Goal: Communication & Community: Share content

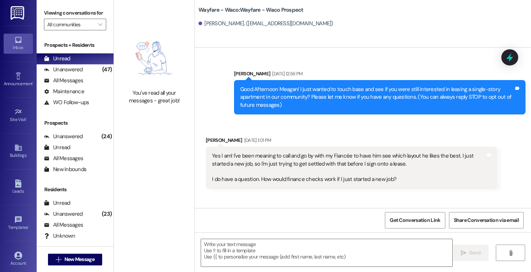
scroll to position [1004, 0]
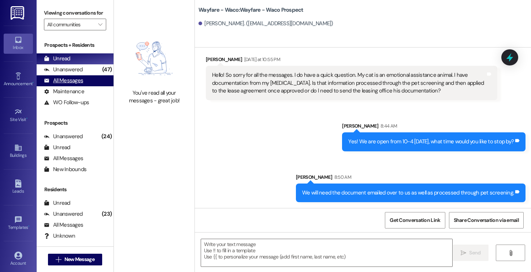
click at [68, 85] on div "All Messages" at bounding box center [63, 81] width 39 height 8
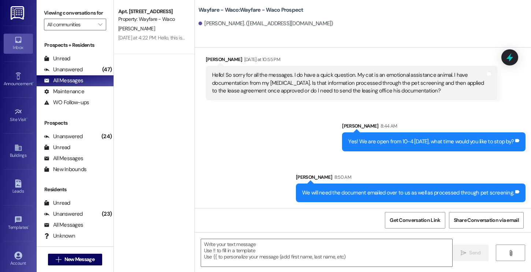
scroll to position [0, 0]
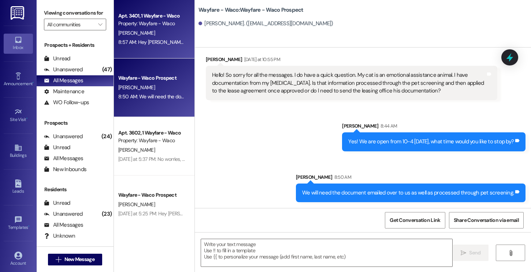
click at [146, 47] on div "Apt. 3401, 1 Wayfare - Waco Property: Wayfare - Waco [PERSON_NAME] 8:57 AM: Hey…" at bounding box center [154, 29] width 81 height 59
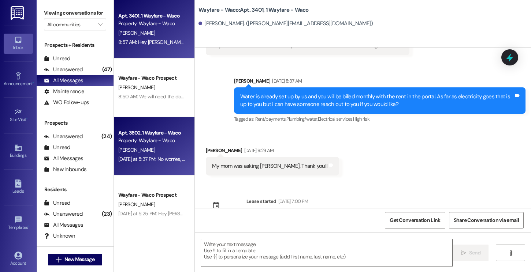
click at [146, 125] on div "Apt. 3602, 1 Wayfare - Waco Property: Wayfare - Waco [PERSON_NAME] [DATE] at 5:…" at bounding box center [154, 146] width 81 height 59
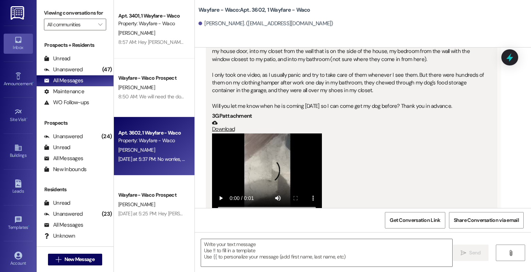
scroll to position [1903, 0]
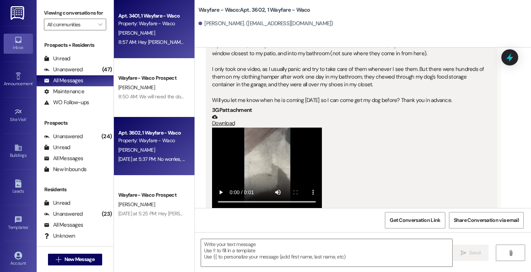
click at [157, 34] on div "[PERSON_NAME]" at bounding box center [152, 33] width 69 height 9
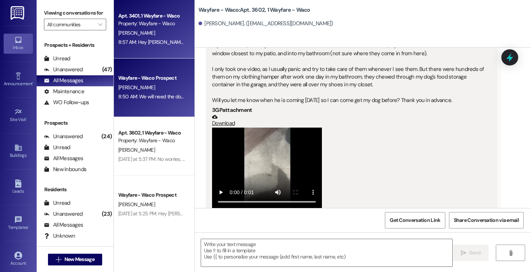
scroll to position [1095, 0]
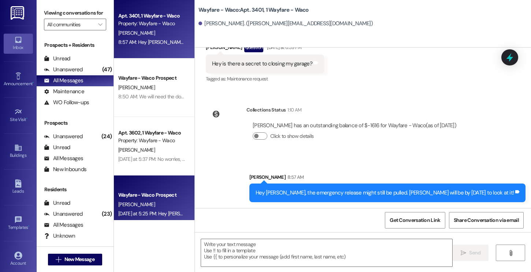
click at [164, 199] on div "Wayfare - Waco Prospect" at bounding box center [152, 196] width 68 height 8
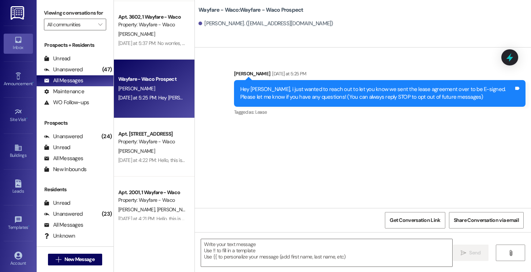
scroll to position [0, 0]
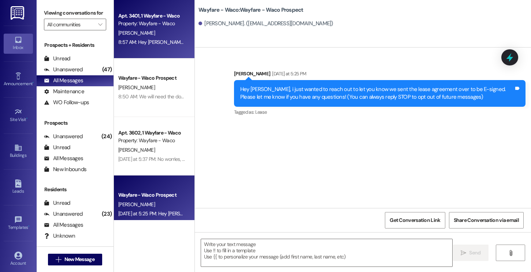
click at [162, 34] on div "[PERSON_NAME]" at bounding box center [152, 33] width 69 height 9
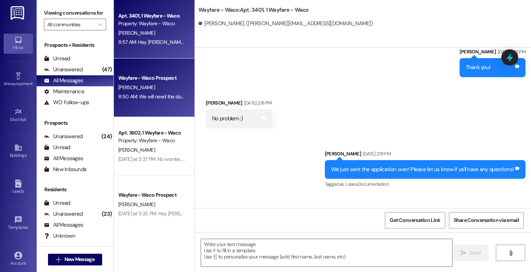
click at [157, 71] on div "Wayfare - Waco Prospect [PERSON_NAME] 8:50 AM: We will need the document emaile…" at bounding box center [154, 88] width 81 height 59
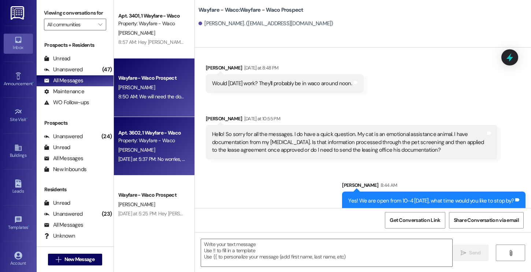
click at [152, 126] on div "Apt. 3602, 1 Wayfare - Waco Property: Wayfare - Waco [PERSON_NAME] [DATE] at 5:…" at bounding box center [154, 146] width 81 height 59
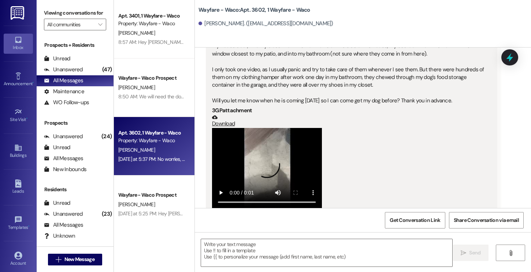
scroll to position [1903, 0]
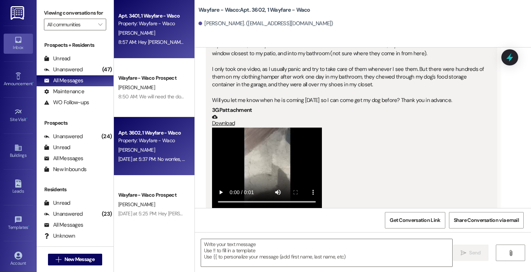
click at [150, 27] on div "Property: Wayfare - Waco" at bounding box center [152, 24] width 68 height 8
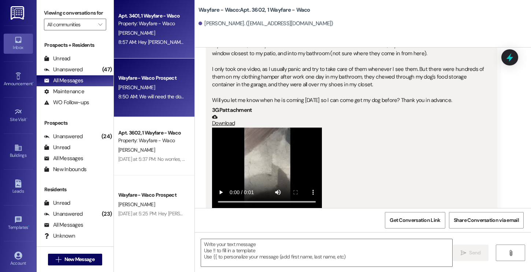
scroll to position [1095, 0]
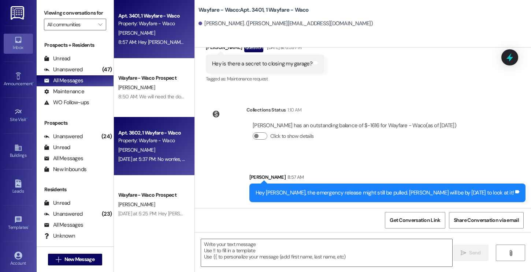
click at [143, 148] on div "[PERSON_NAME]" at bounding box center [152, 150] width 69 height 9
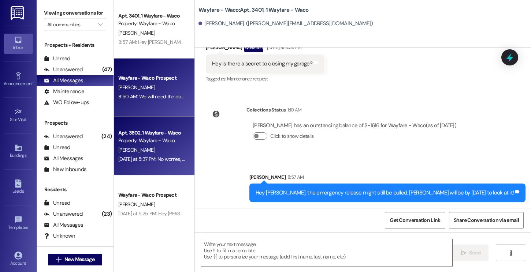
click at [149, 91] on div "[PERSON_NAME]" at bounding box center [152, 87] width 69 height 9
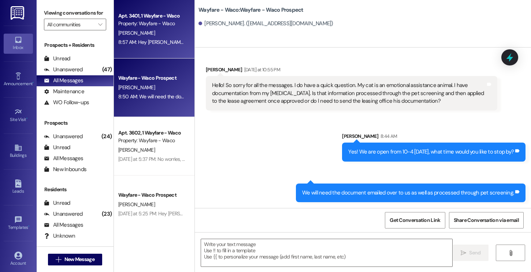
click at [157, 25] on div "Property: Wayfare - Waco" at bounding box center [152, 24] width 68 height 8
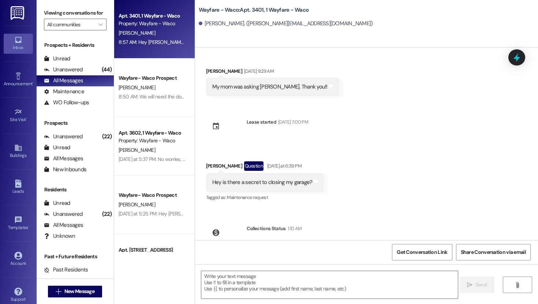
scroll to position [968, 0]
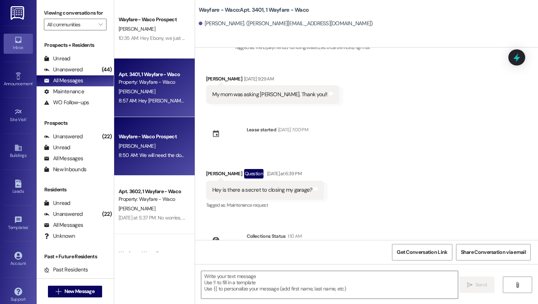
click at [166, 144] on div "[PERSON_NAME]" at bounding box center [152, 146] width 69 height 9
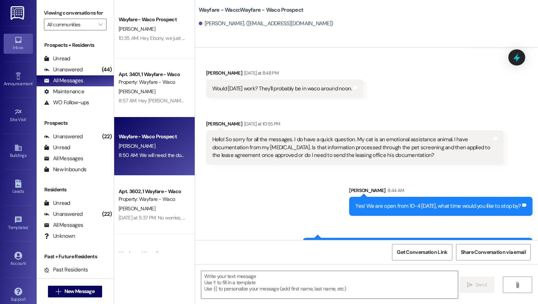
scroll to position [936, 0]
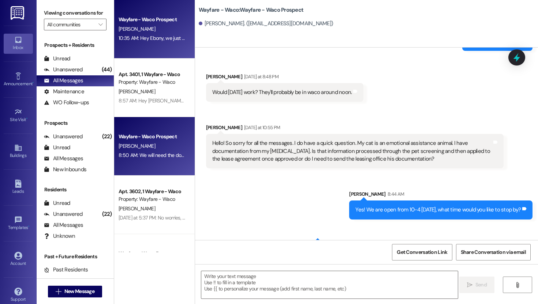
click at [153, 46] on div "Wayfare - Waco Prospect [PERSON_NAME] 10:35 AM: Hey [PERSON_NAME], we just sent…" at bounding box center [154, 29] width 81 height 59
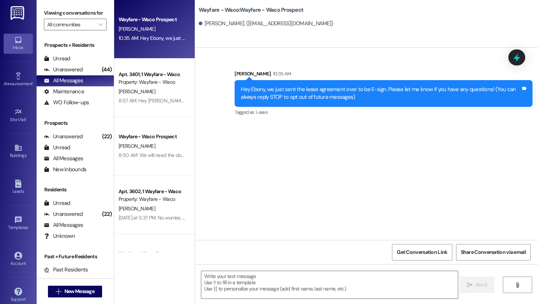
scroll to position [0, 0]
click at [18, 84] on div "Announcement •" at bounding box center [18, 83] width 37 height 7
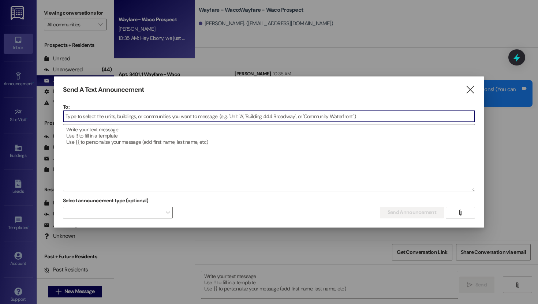
click at [129, 145] on textarea at bounding box center [269, 158] width 412 height 67
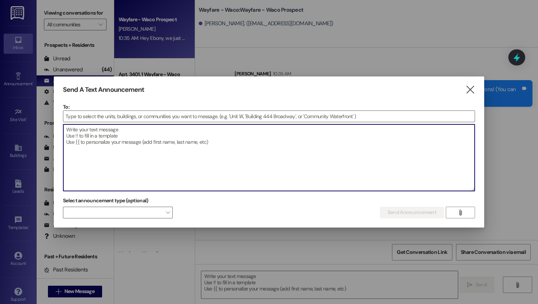
paste textarea "Hey Wayfare Residents! Friendly reminder — for Valet Trash service, all trash m…"
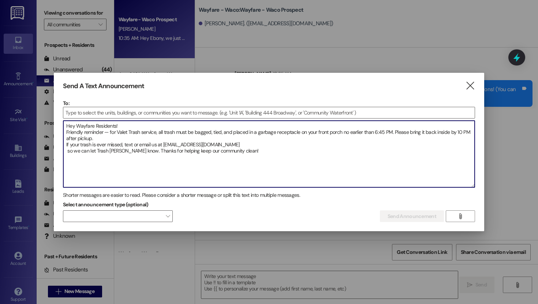
click at [124, 144] on textarea "Hey Wayfare Residents! Friendly reminder — for Valet Trash service, all trash m…" at bounding box center [269, 154] width 412 height 67
click at [133, 153] on textarea "Hey Wayfare Residents! Friendly reminder — for Valet Trash service, all trash m…" at bounding box center [269, 154] width 412 height 67
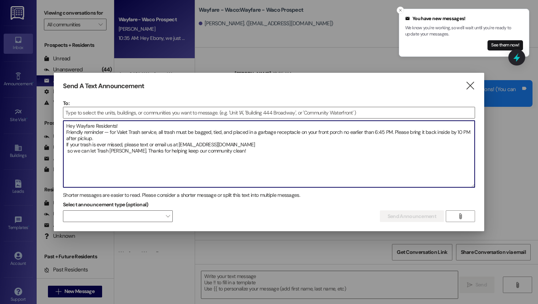
click at [98, 152] on textarea "Hey Wayfare Residents! Friendly reminder — for Valet Trash service, all trash m…" at bounding box center [269, 154] width 412 height 67
type textarea "Hey Wayfare Residents! Friendly reminder — for Valet Trash service, all trash m…"
click at [142, 173] on textarea "Hey Wayfare Residents! Friendly reminder — for Valet Trash service, all trash m…" at bounding box center [269, 154] width 412 height 67
drag, startPoint x: 233, startPoint y: 153, endPoint x: 63, endPoint y: 123, distance: 171.8
click at [63, 123] on textarea "Hey Wayfare Residents! Friendly reminder — for Valet Trash service, all trash m…" at bounding box center [269, 154] width 412 height 67
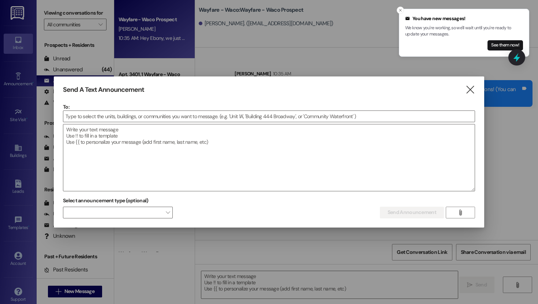
click at [470, 84] on div "Send A Text Announcement  To:  Drop image file here Select announcement type …" at bounding box center [269, 152] width 431 height 151
click at [470, 93] on icon "" at bounding box center [470, 90] width 10 height 8
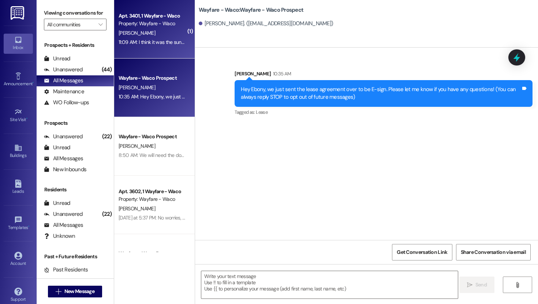
click at [148, 51] on div "Apt. 3401, 1 Wayfare - Waco Property: Wayfare - Waco [PERSON_NAME] 11:09 AM: I …" at bounding box center [154, 29] width 81 height 59
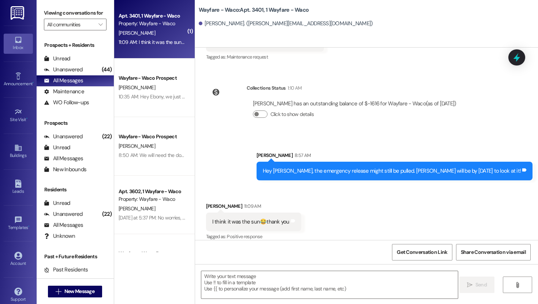
scroll to position [1117, 0]
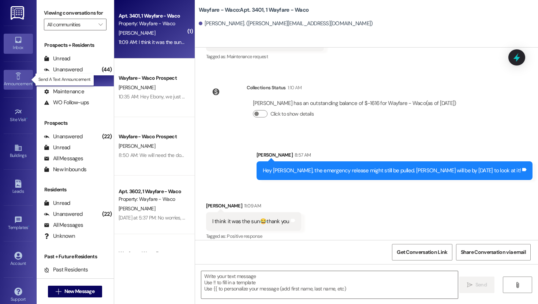
click at [15, 83] on div "Announcement •" at bounding box center [18, 83] width 37 height 7
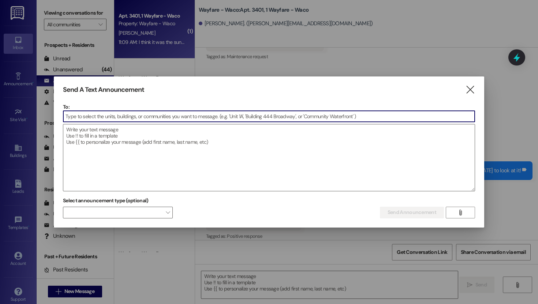
click at [145, 120] on input at bounding box center [269, 116] width 412 height 11
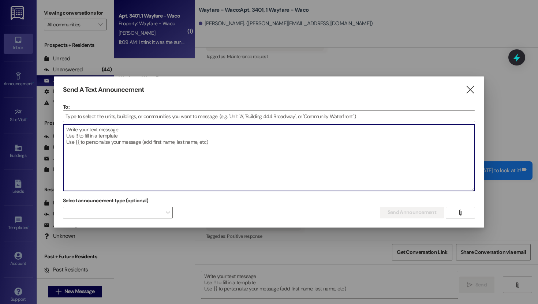
click at [141, 128] on textarea at bounding box center [269, 158] width 412 height 67
paste textarea "Hey Wayfare Residents! Friendly reminder — for Valet Trash, all trash must be b…"
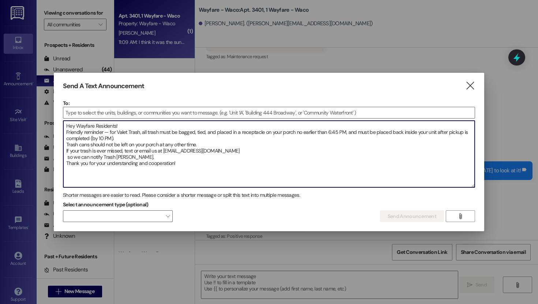
click at [67, 144] on textarea "Hey Wayfare Residents! Friendly reminder — for Valet Trash, all trash must be b…" at bounding box center [269, 154] width 412 height 67
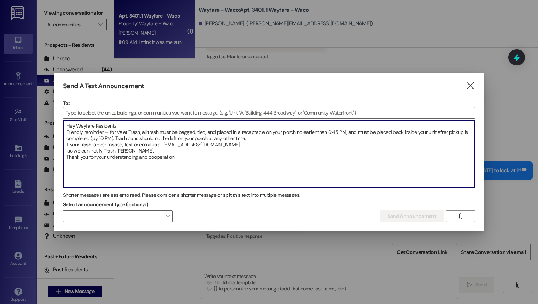
click at [66, 144] on textarea "Hey Wayfare Residents! Friendly reminder — for Valet Trash, all trash must be b…" at bounding box center [269, 154] width 412 height 67
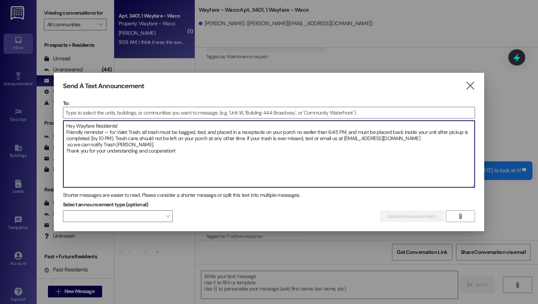
click at [67, 153] on textarea "Hey Wayfare Residents! Friendly reminder — for Valet Trash, all trash must be b…" at bounding box center [269, 154] width 412 height 67
click at [211, 163] on textarea "Hey Wayfare Residents! Friendly reminder — for Valet Trash, all trash must be b…" at bounding box center [269, 154] width 412 height 67
click at [67, 133] on textarea "Hey Wayfare Residents! Friendly reminder — for Valet Trash, all trash must be b…" at bounding box center [269, 154] width 412 height 67
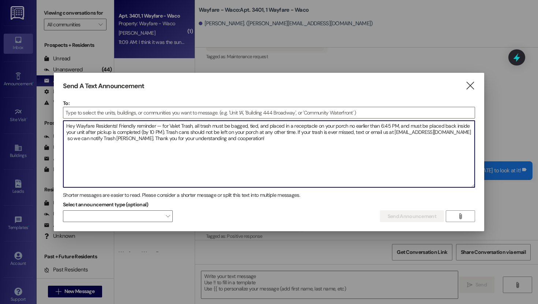
click at [228, 185] on textarea "Hey Wayfare Residents! Friendly reminder — for Valet Trash, all trash must be b…" at bounding box center [269, 154] width 412 height 67
click at [356, 135] on textarea "Hey Wayfare Residents! Friendly reminder — for Valet Trash, all trash must be b…" at bounding box center [269, 154] width 412 height 67
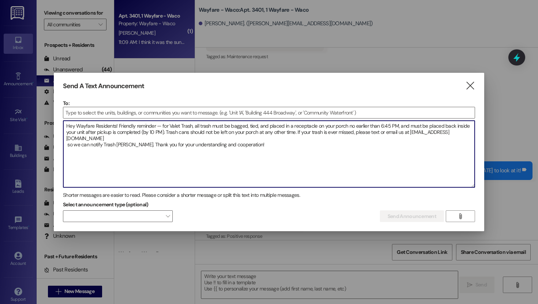
click at [66, 145] on textarea "Hey Wayfare Residents! Friendly reminder — for Valet Trash, all trash must be b…" at bounding box center [269, 154] width 412 height 67
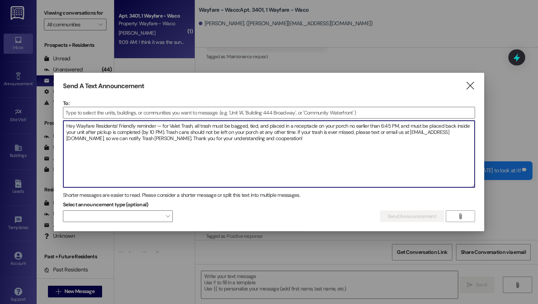
click at [211, 163] on textarea "Hey Wayfare Residents! Friendly reminder — for Valet Trash, all trash must be b…" at bounding box center [269, 154] width 412 height 67
type textarea "Hey Wayfare Residents! Friendly reminder — for Valet Trash, all trash must be b…"
click at [141, 111] on input at bounding box center [269, 112] width 412 height 11
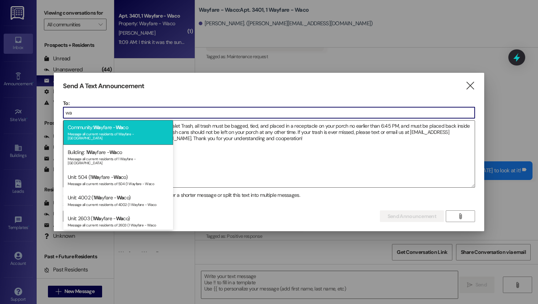
type input "wa"
click at [114, 131] on div "Message all current residents of Wayfare - [GEOGRAPHIC_DATA]" at bounding box center [118, 135] width 101 height 10
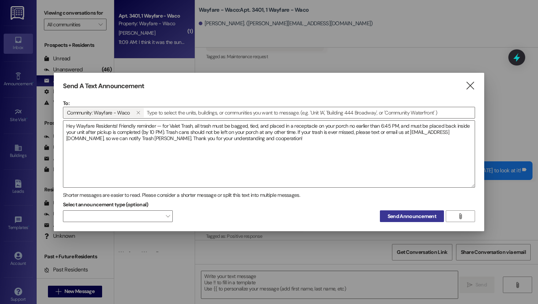
click at [405, 218] on span "Send Announcement" at bounding box center [412, 217] width 49 height 8
